Goal: Task Accomplishment & Management: Use online tool/utility

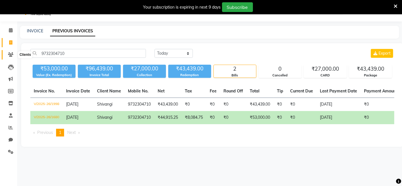
click at [12, 53] on icon at bounding box center [10, 54] width 5 height 4
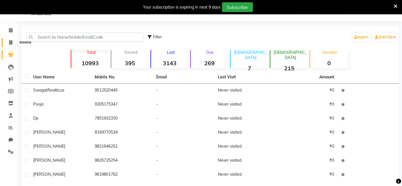
click at [14, 39] on span at bounding box center [11, 42] width 10 height 7
select select "6949"
select select "service"
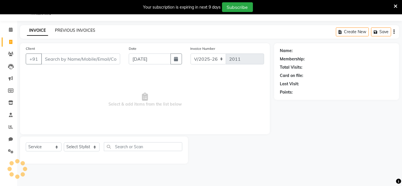
click at [67, 29] on link "PREVIOUS INVOICES" at bounding box center [75, 30] width 40 height 5
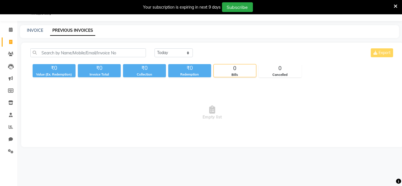
click at [83, 48] on div "[DATE] [DATE] Custom Range Export ₹0 Value (Ex. Redemption) ₹0 Invoice Total ₹0…" at bounding box center [212, 95] width 382 height 104
click at [87, 51] on input "text" at bounding box center [88, 52] width 116 height 9
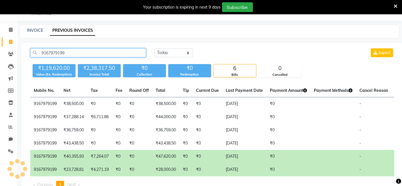
scroll to position [0, 114]
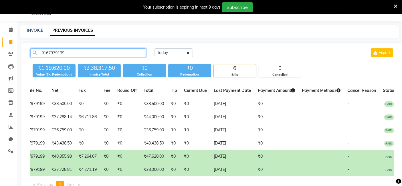
type input "9167979199"
click at [128, 169] on td "₹0" at bounding box center [127, 169] width 26 height 13
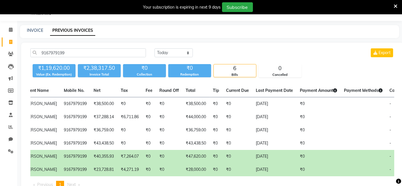
scroll to position [0, 71]
click at [127, 154] on td "₹7,264.07" at bounding box center [130, 156] width 25 height 13
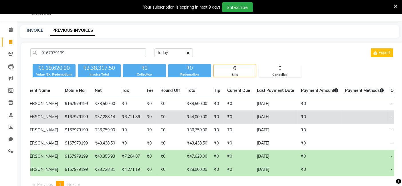
click at [136, 113] on td "₹6,711.86" at bounding box center [130, 116] width 25 height 13
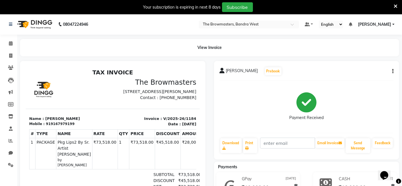
scroll to position [24, 0]
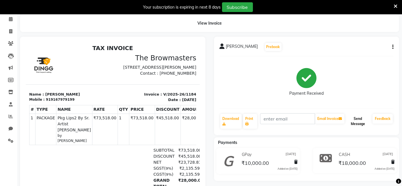
click at [349, 122] on button "Send Message" at bounding box center [358, 121] width 25 height 15
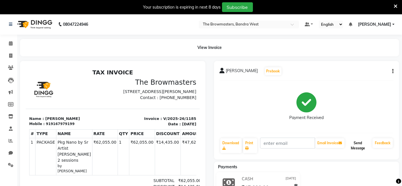
click at [362, 152] on button "Send Message" at bounding box center [358, 145] width 25 height 15
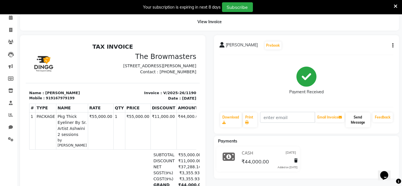
scroll to position [26, 0]
click at [357, 123] on button "Send Message" at bounding box center [358, 119] width 25 height 15
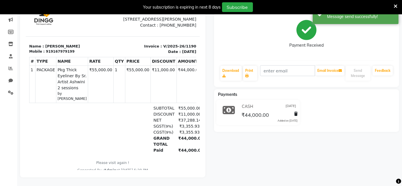
scroll to position [0, 0]
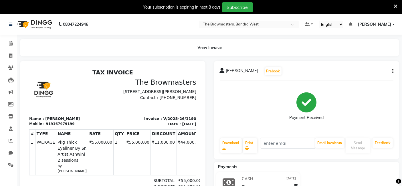
click at [291, 52] on div "View Invoice" at bounding box center [209, 47] width 379 height 17
